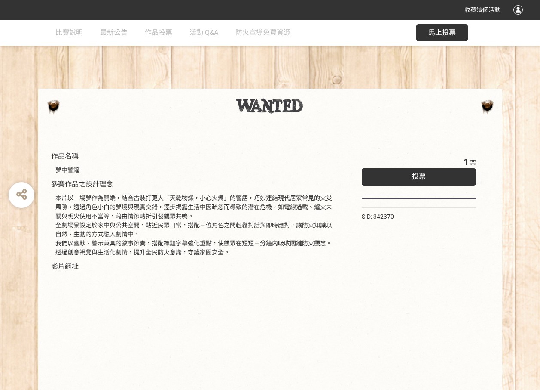
click at [438, 34] on span "馬上投票" at bounding box center [443, 32] width 28 height 8
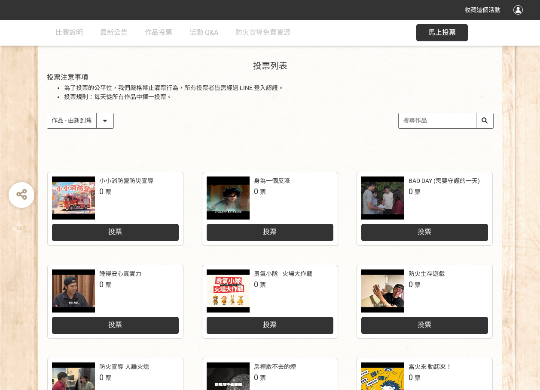
scroll to position [301, 0]
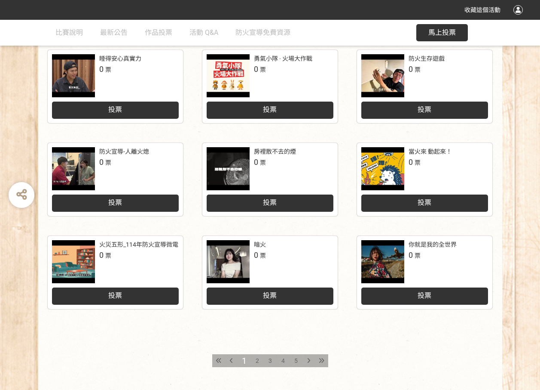
click at [258, 359] on span "2" at bounding box center [257, 360] width 3 height 7
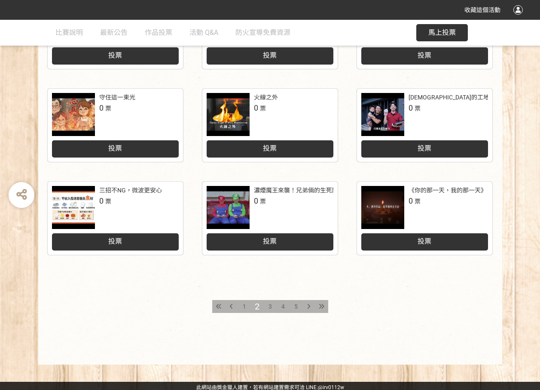
scroll to position [358, 0]
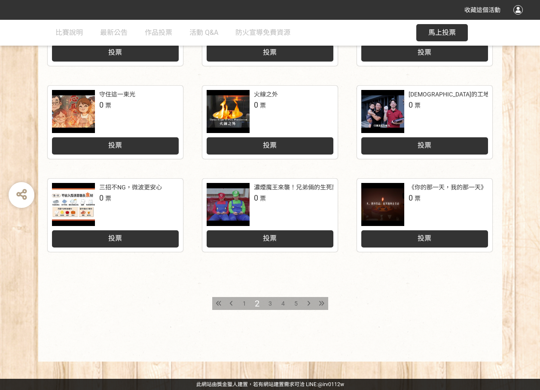
click at [267, 306] on div "3" at bounding box center [270, 303] width 13 height 13
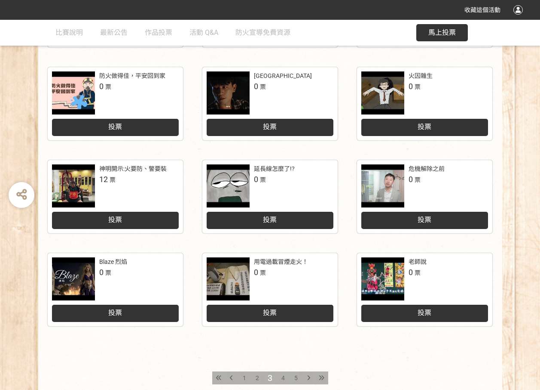
scroll to position [358, 0]
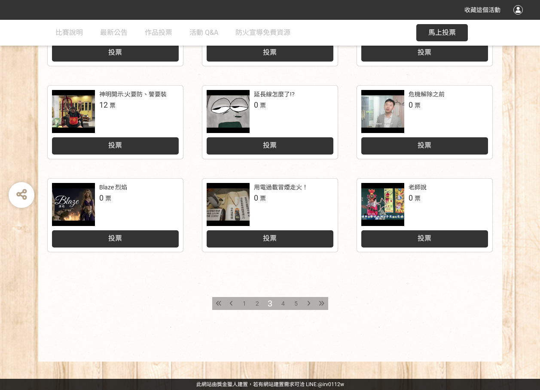
click at [282, 303] on span "4" at bounding box center [283, 303] width 3 height 7
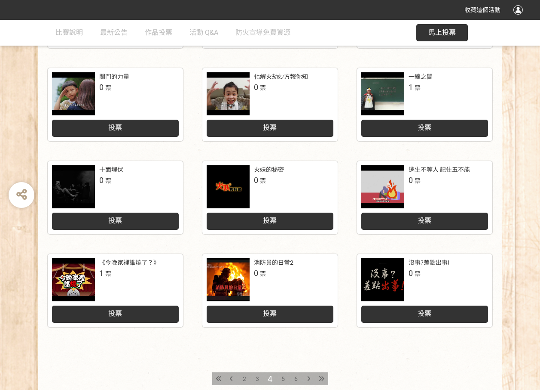
scroll to position [358, 0]
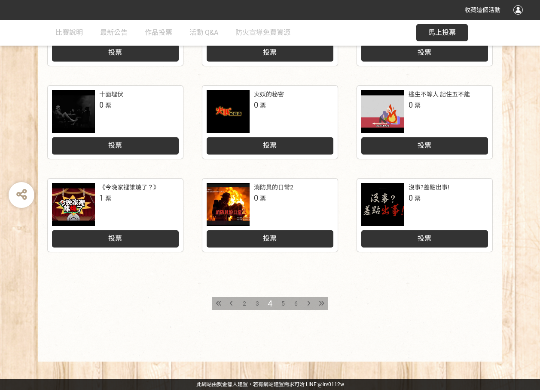
click at [282, 304] on span "5" at bounding box center [283, 303] width 3 height 7
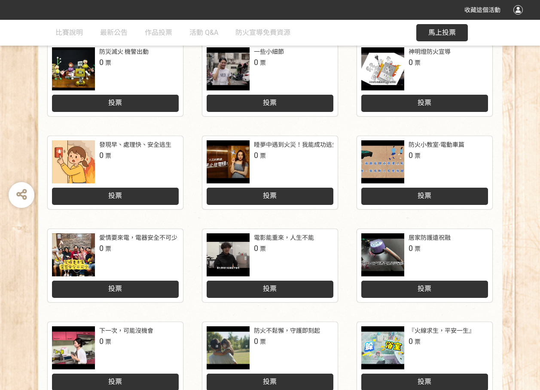
scroll to position [358, 0]
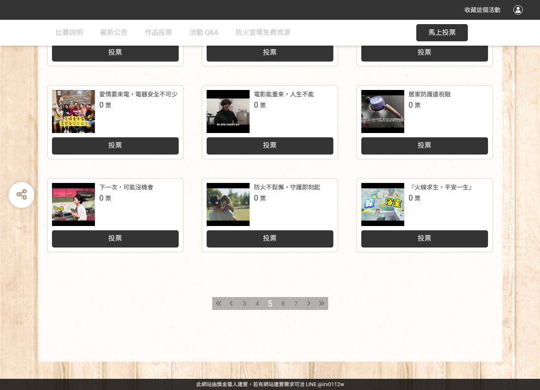
click at [284, 302] on span "6" at bounding box center [283, 303] width 3 height 7
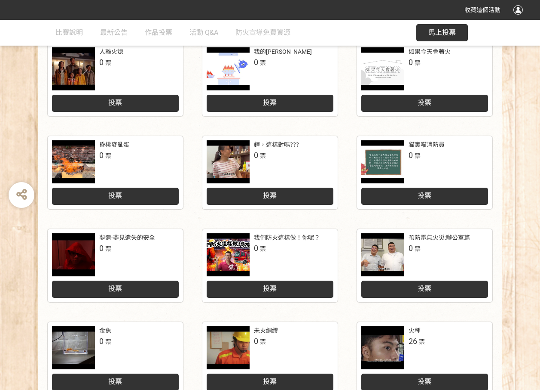
scroll to position [358, 0]
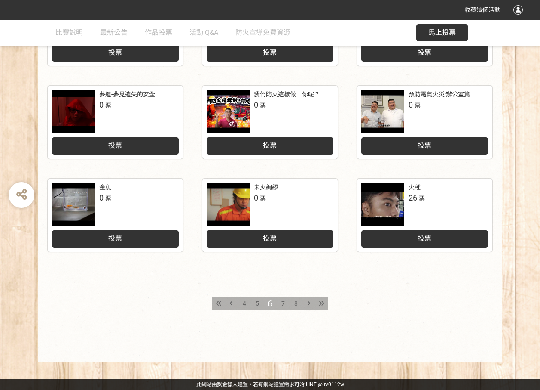
click at [282, 302] on span "7" at bounding box center [283, 303] width 3 height 7
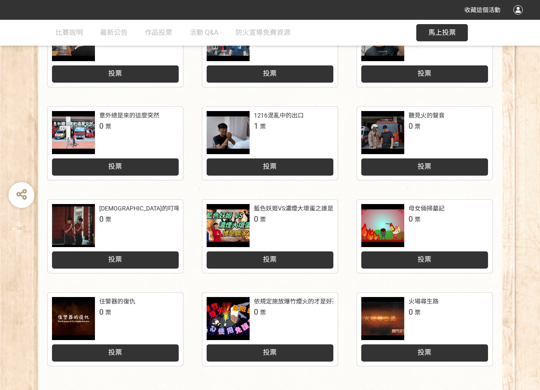
scroll to position [344, 0]
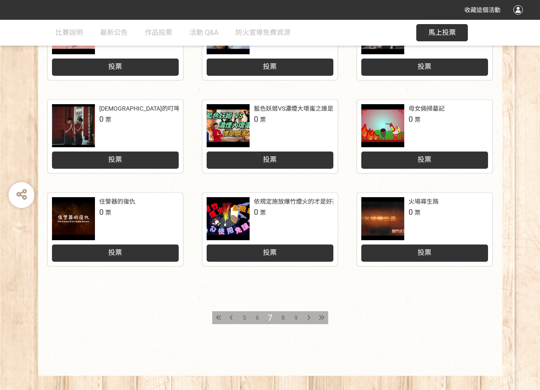
click at [282, 319] on span "8" at bounding box center [283, 317] width 3 height 7
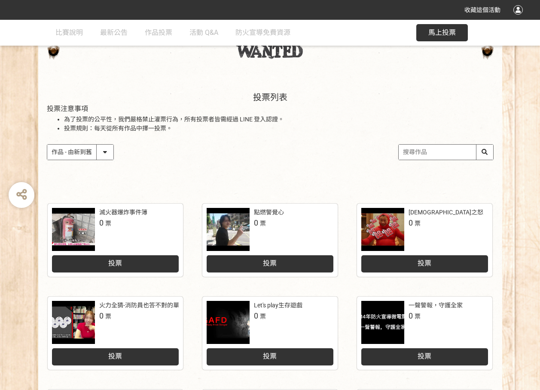
scroll to position [215, 0]
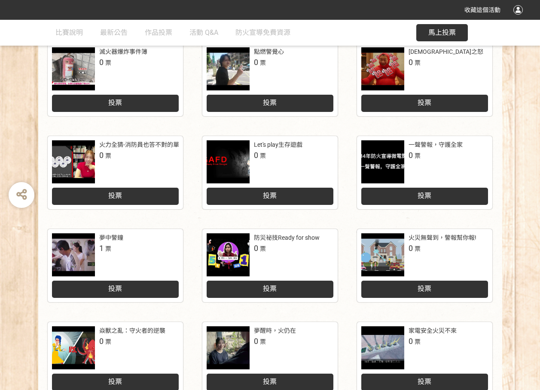
click at [420, 51] on div "[DEMOGRAPHIC_DATA]之怒" at bounding box center [446, 51] width 75 height 9
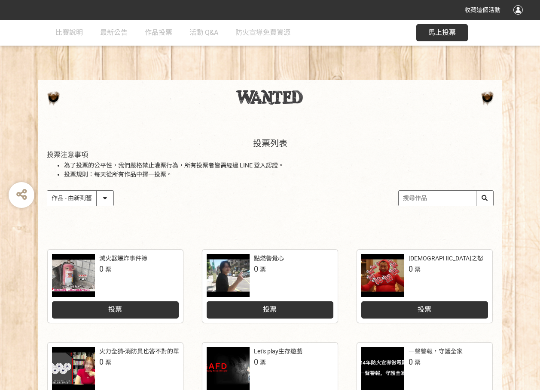
scroll to position [7, 0]
